Goal: Information Seeking & Learning: Learn about a topic

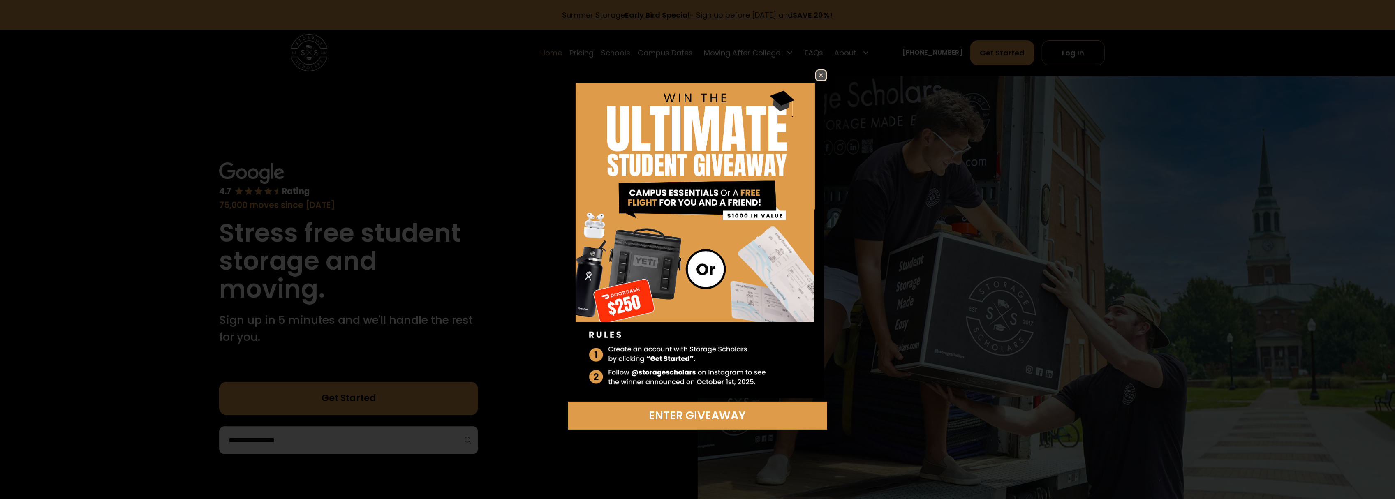
click at [819, 67] on div "Enter Giveaway" at bounding box center [697, 249] width 1395 height 499
click at [824, 74] on img at bounding box center [821, 75] width 10 height 10
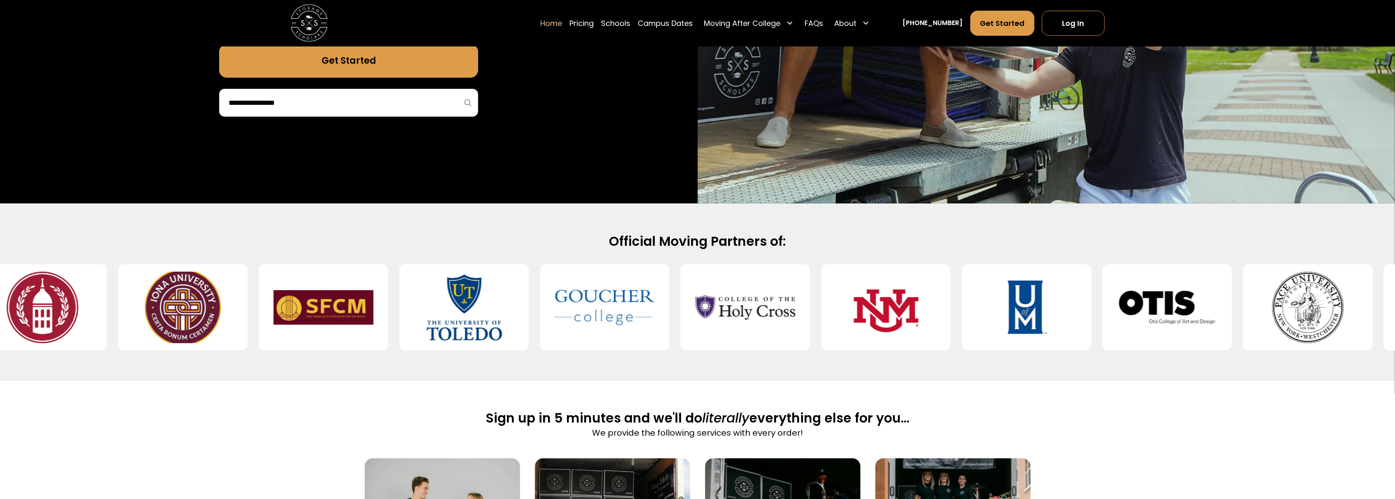
scroll to position [329, 0]
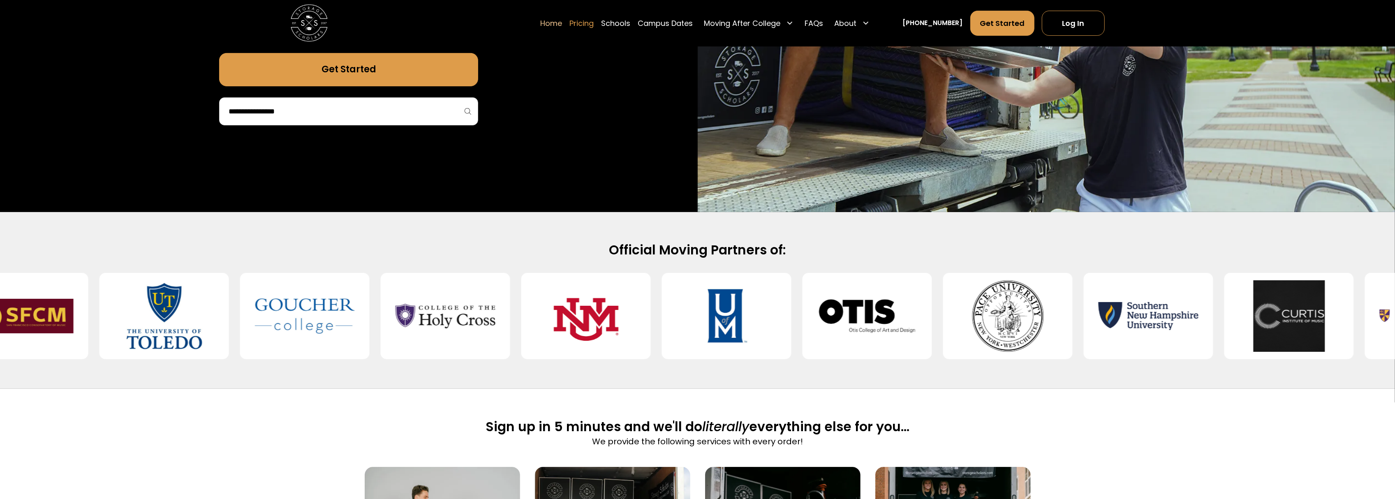
click at [585, 30] on link "Pricing" at bounding box center [582, 23] width 24 height 26
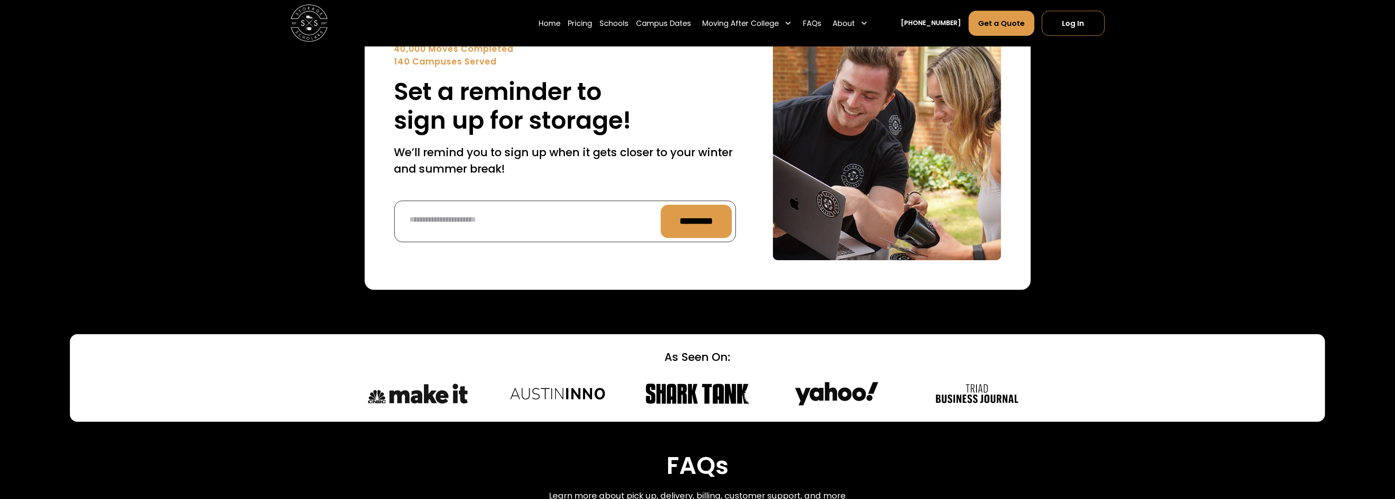
scroll to position [3632, 0]
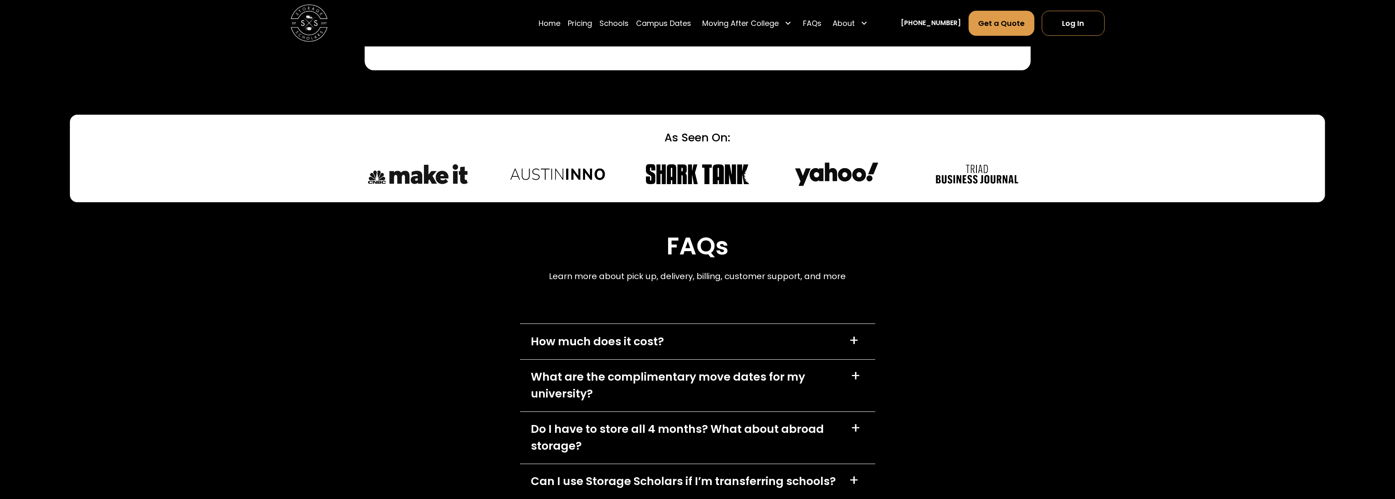
click at [660, 333] on div "How much does it cost?" at bounding box center [597, 341] width 133 height 17
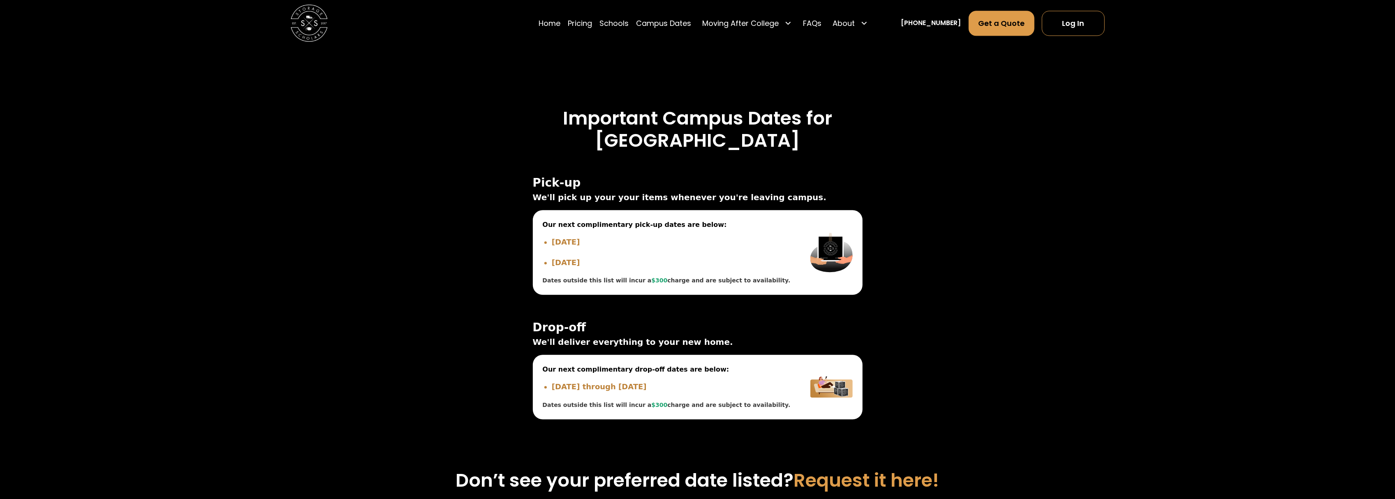
scroll to position [2810, 0]
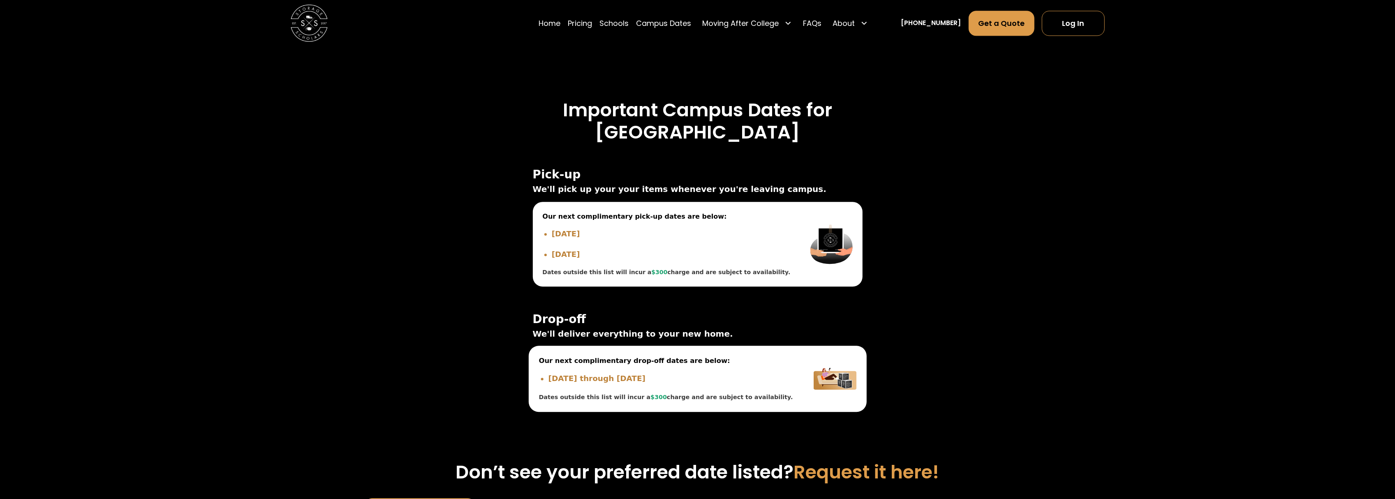
click at [651, 373] on li "Jan 10, 2026 through Jan 11, 2026" at bounding box center [670, 379] width 245 height 12
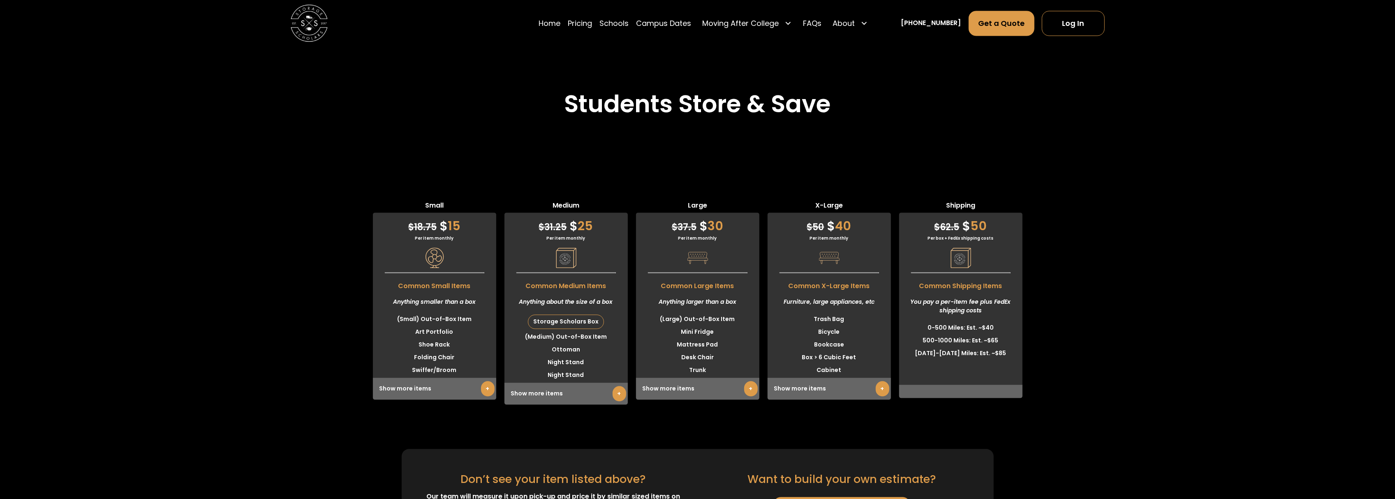
scroll to position [2302, 0]
